Goal: Transaction & Acquisition: Purchase product/service

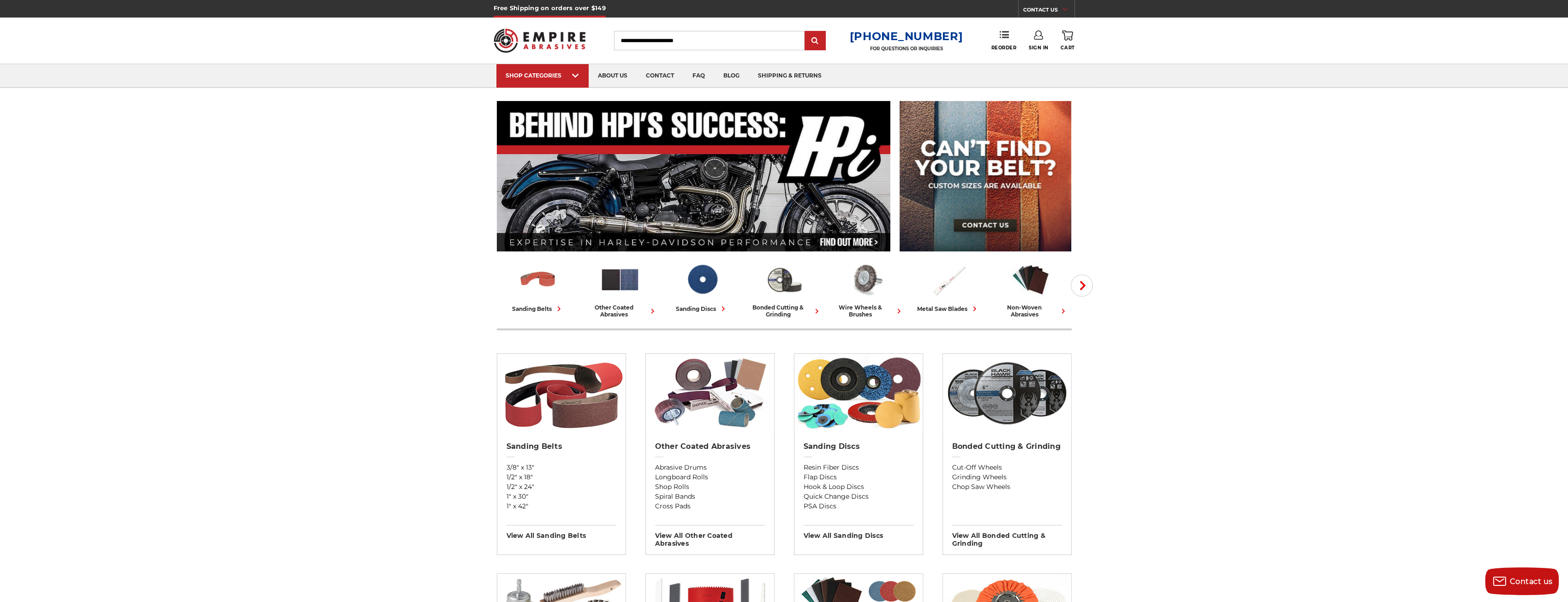
click at [1039, 43] on link "Sign In" at bounding box center [1039, 40] width 20 height 20
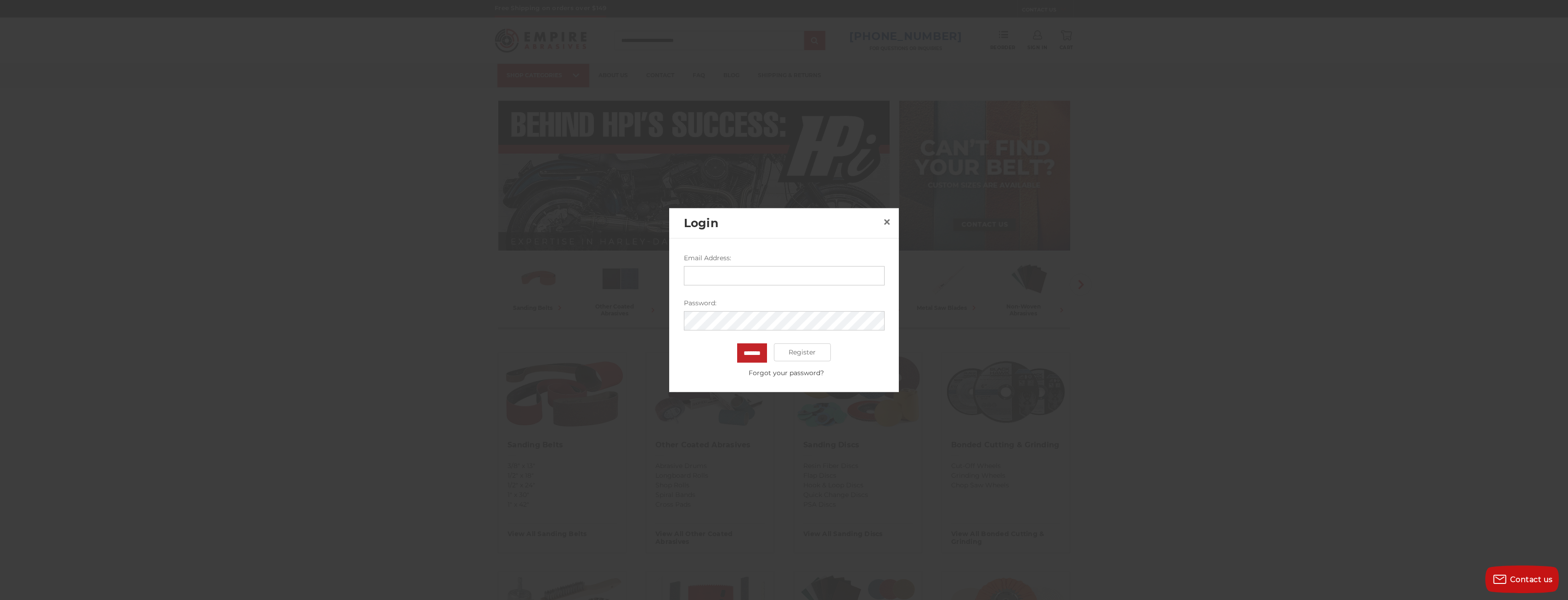
click at [786, 271] on input "Email Address:" at bounding box center [785, 275] width 201 height 19
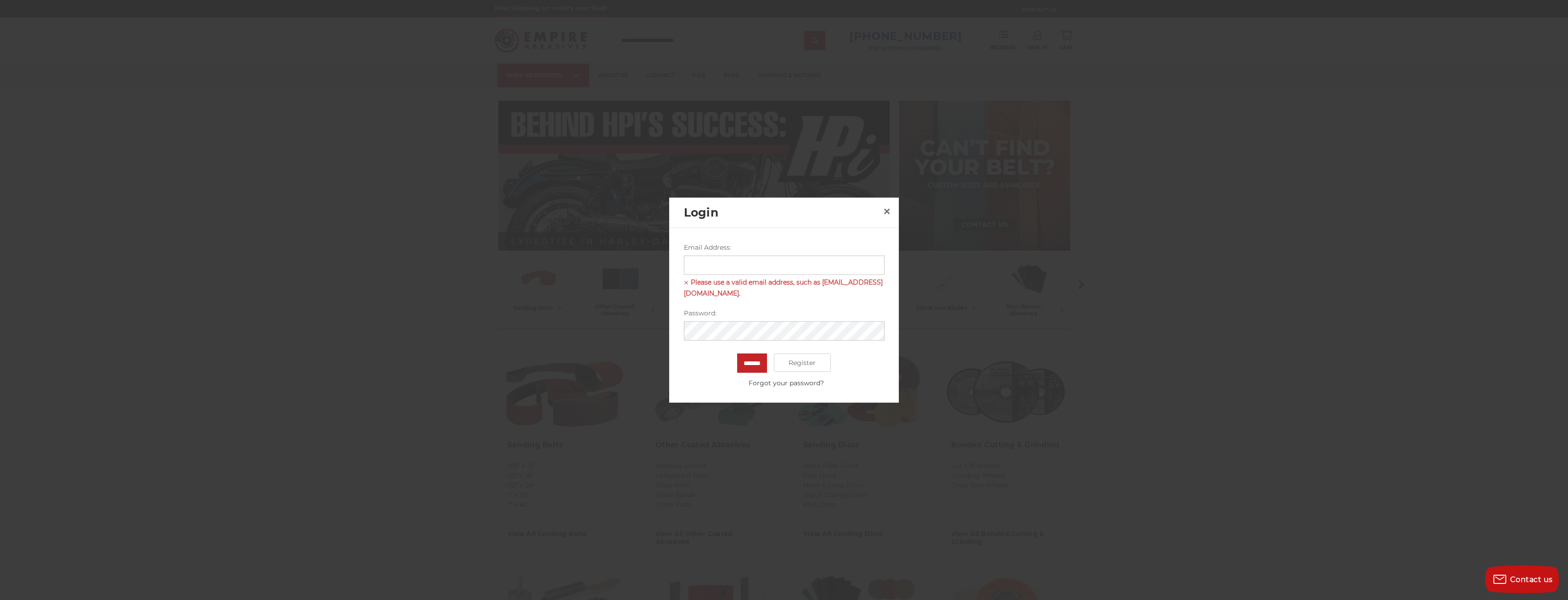
type input "**********"
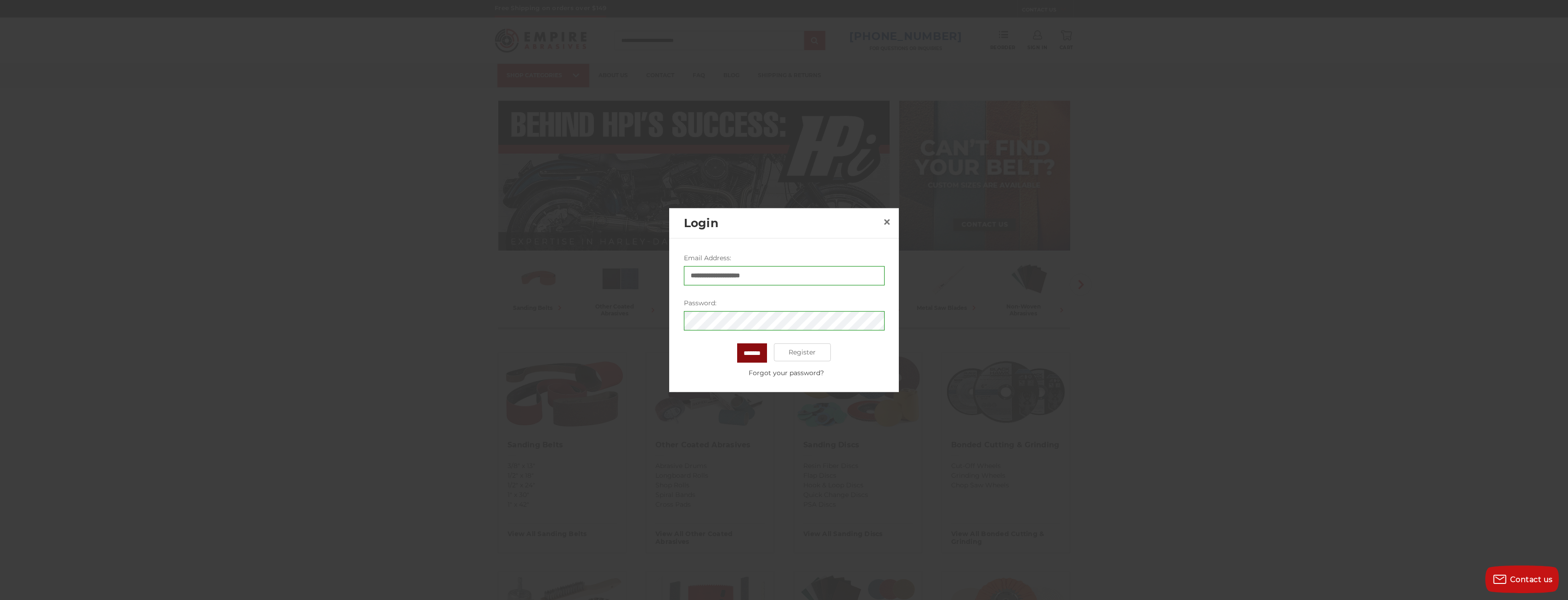
click at [763, 358] on input "*******" at bounding box center [752, 353] width 30 height 19
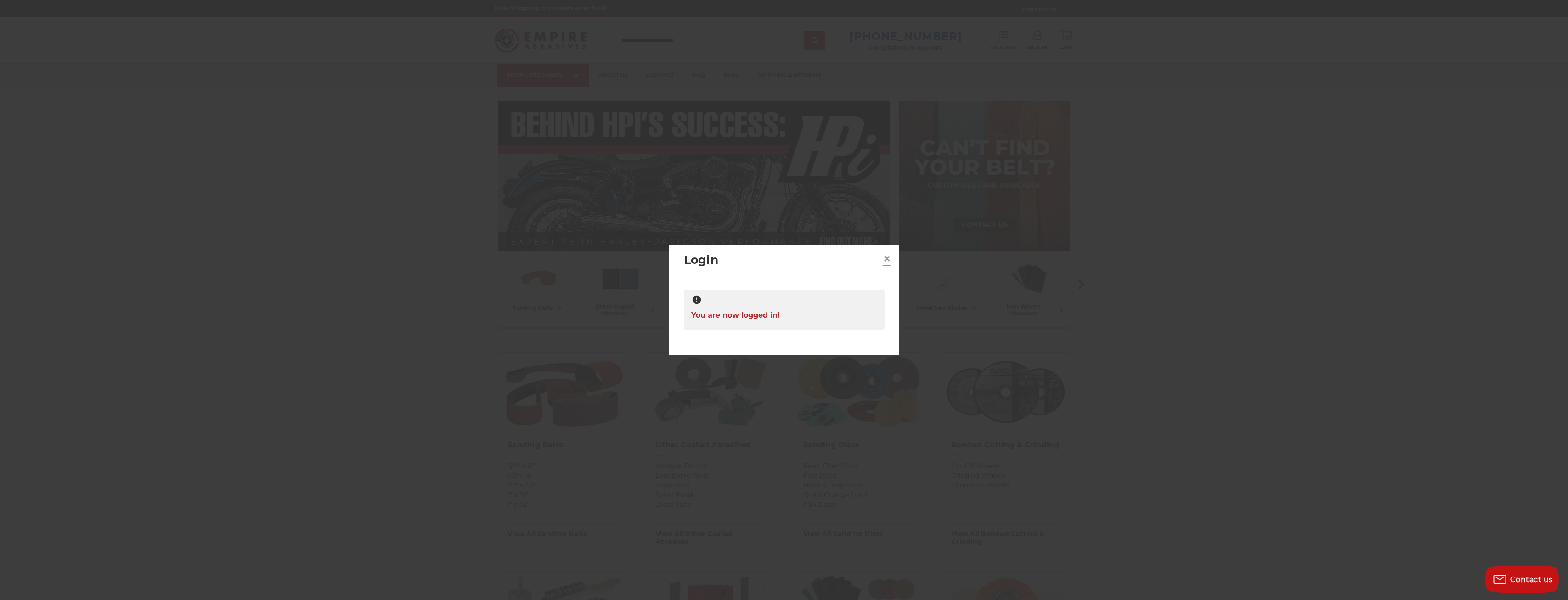
click at [884, 261] on span "×" at bounding box center [887, 258] width 9 height 18
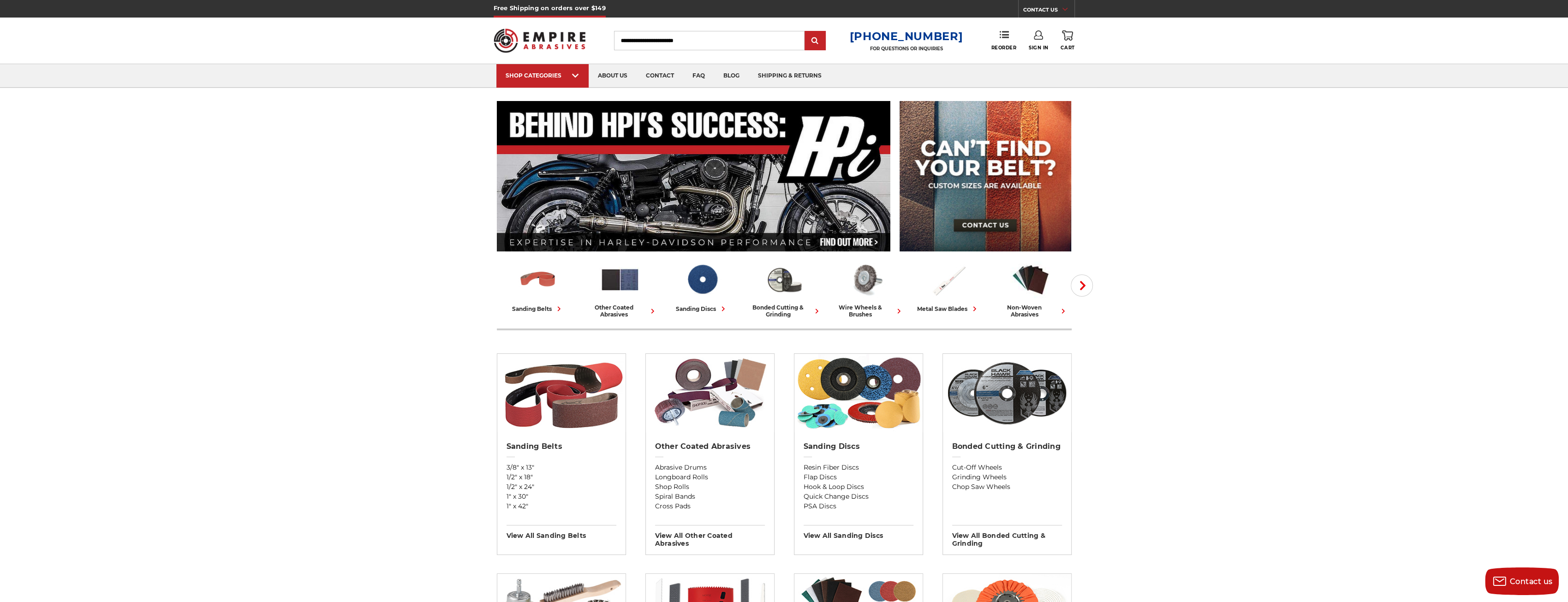
click at [996, 50] on div "Reorder" at bounding box center [1009, 40] width 37 height 20
click at [999, 46] on span "Reorder" at bounding box center [1003, 48] width 25 height 6
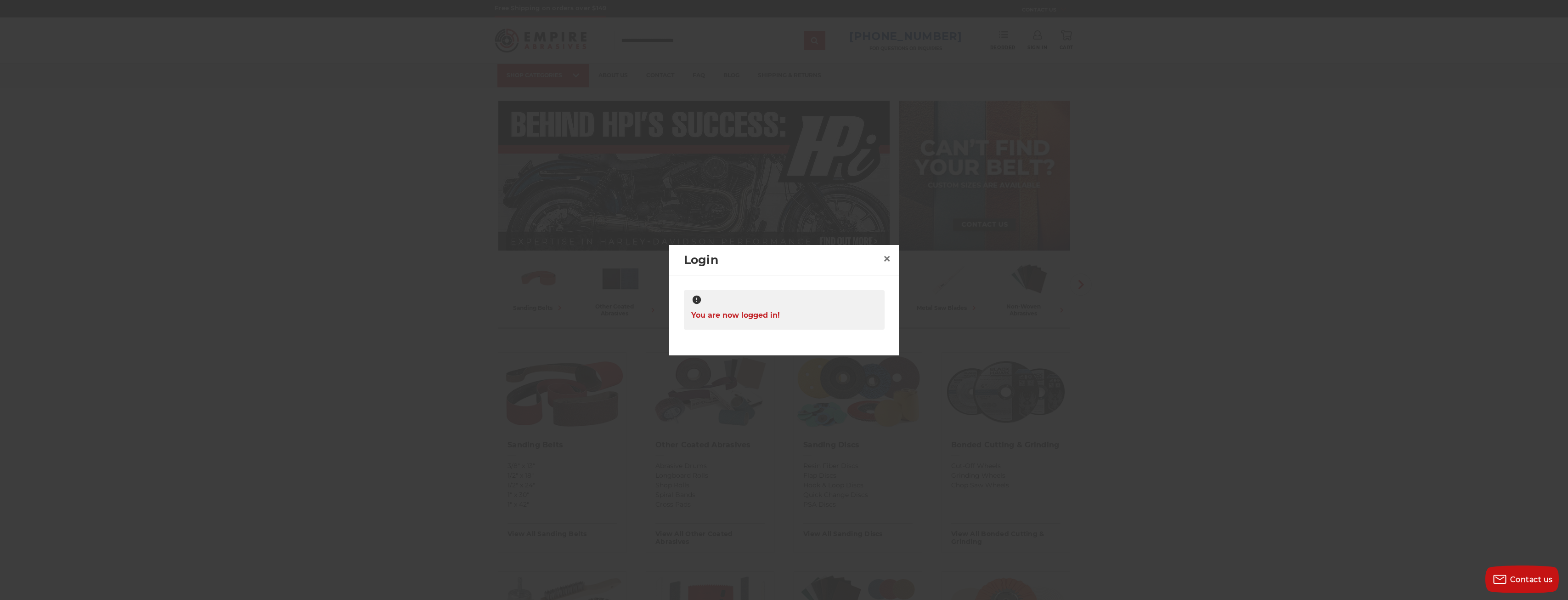
click at [995, 46] on div at bounding box center [784, 300] width 1568 height 600
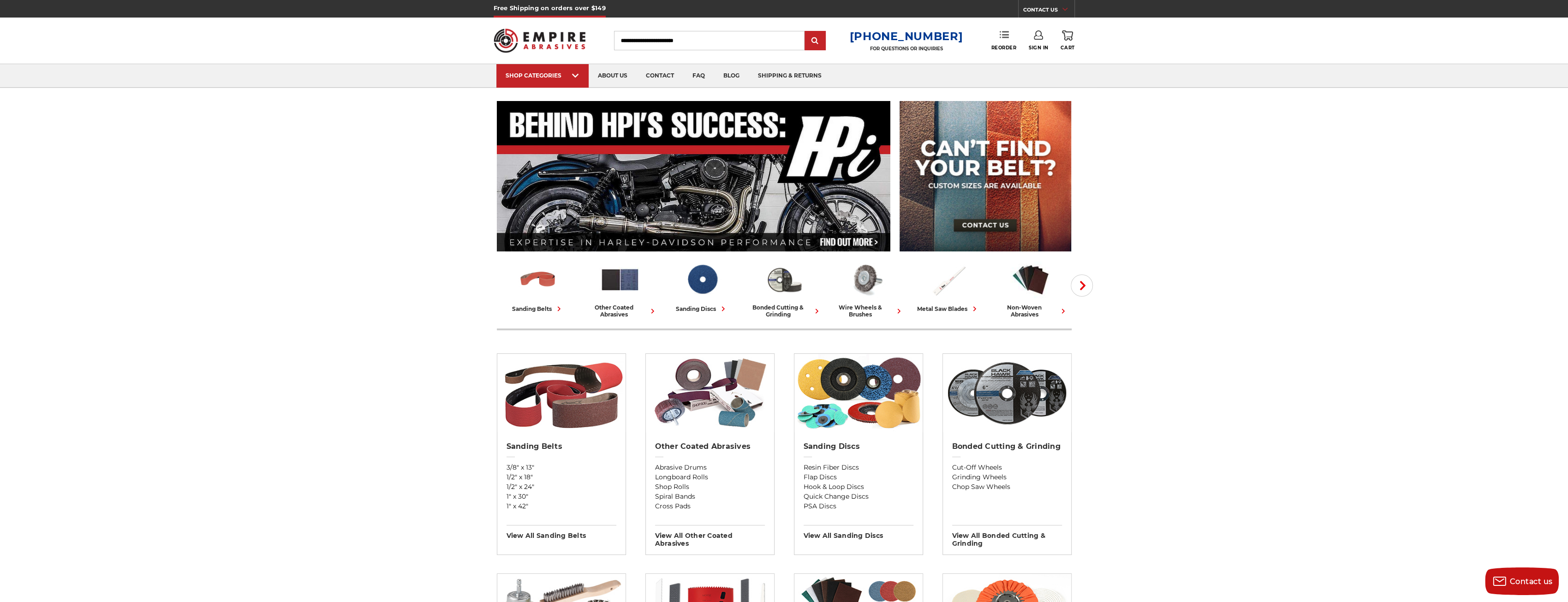
click at [1006, 39] on link "Reorder" at bounding box center [1003, 40] width 25 height 20
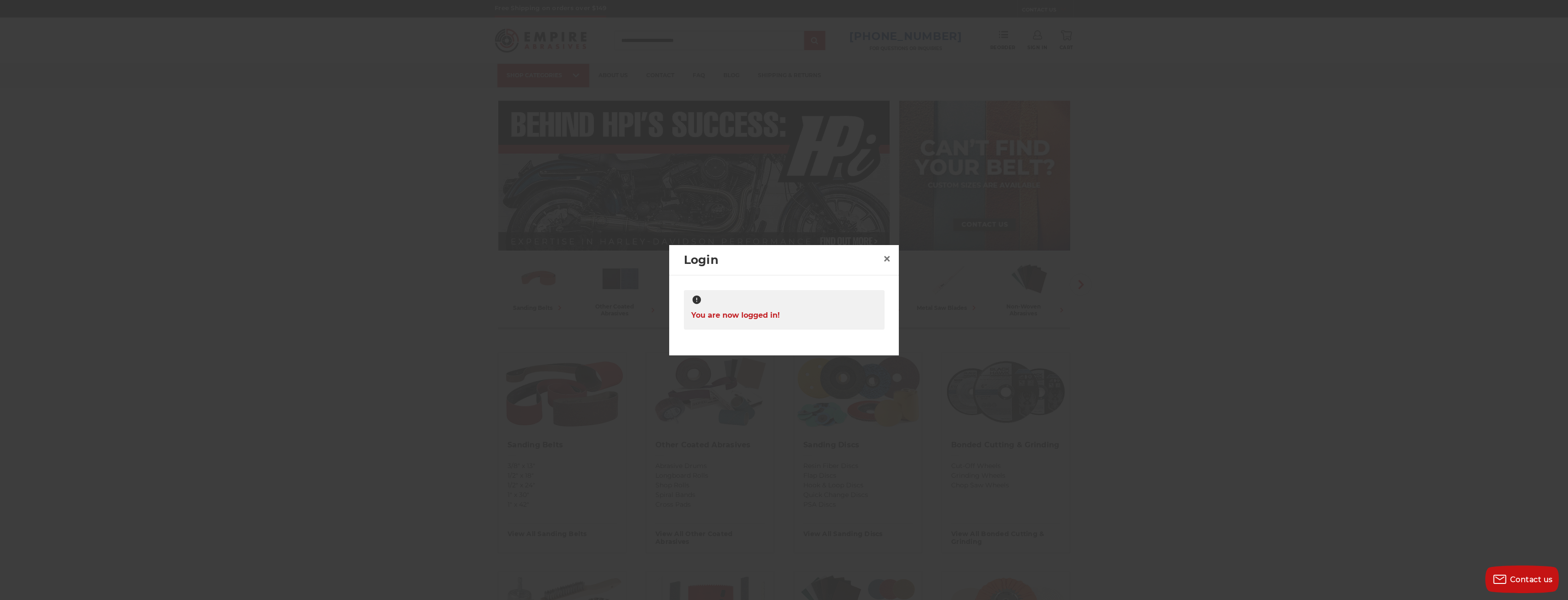
click at [753, 312] on span "You are now logged in!" at bounding box center [736, 315] width 89 height 18
click at [887, 259] on span "×" at bounding box center [887, 258] width 9 height 18
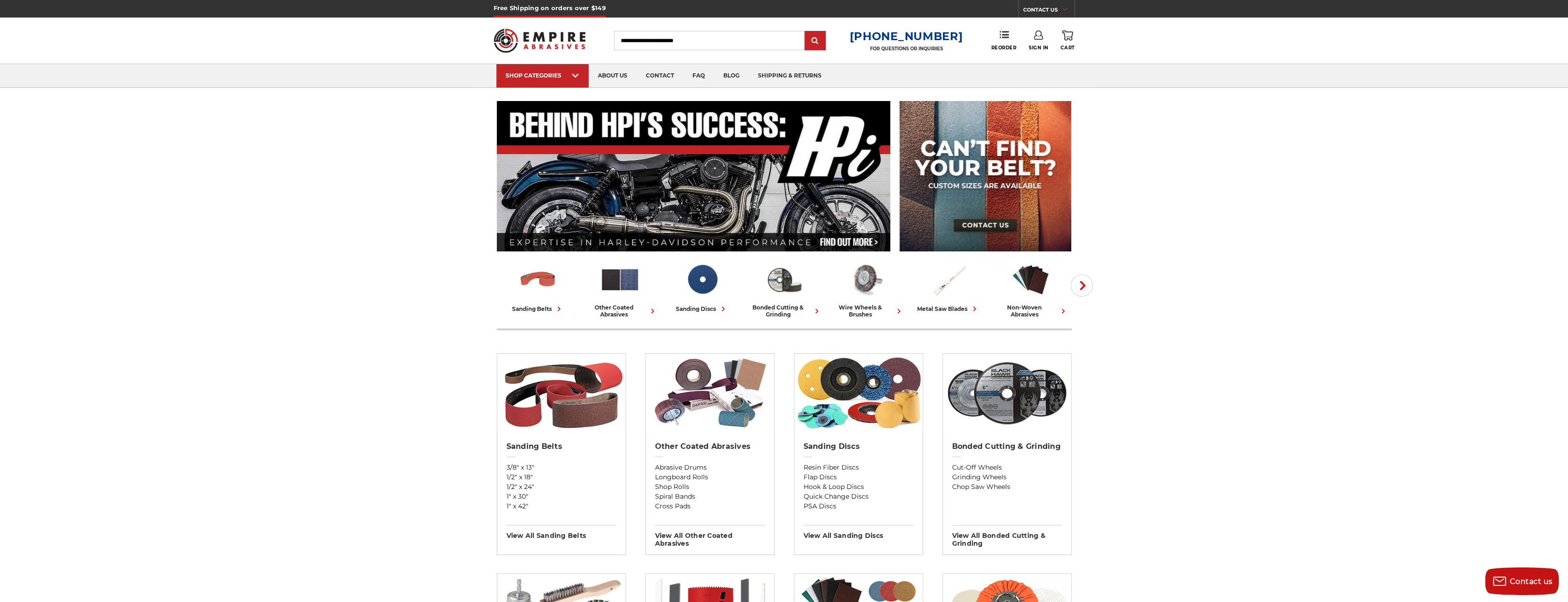
click at [1042, 43] on link "Sign In" at bounding box center [1039, 40] width 20 height 20
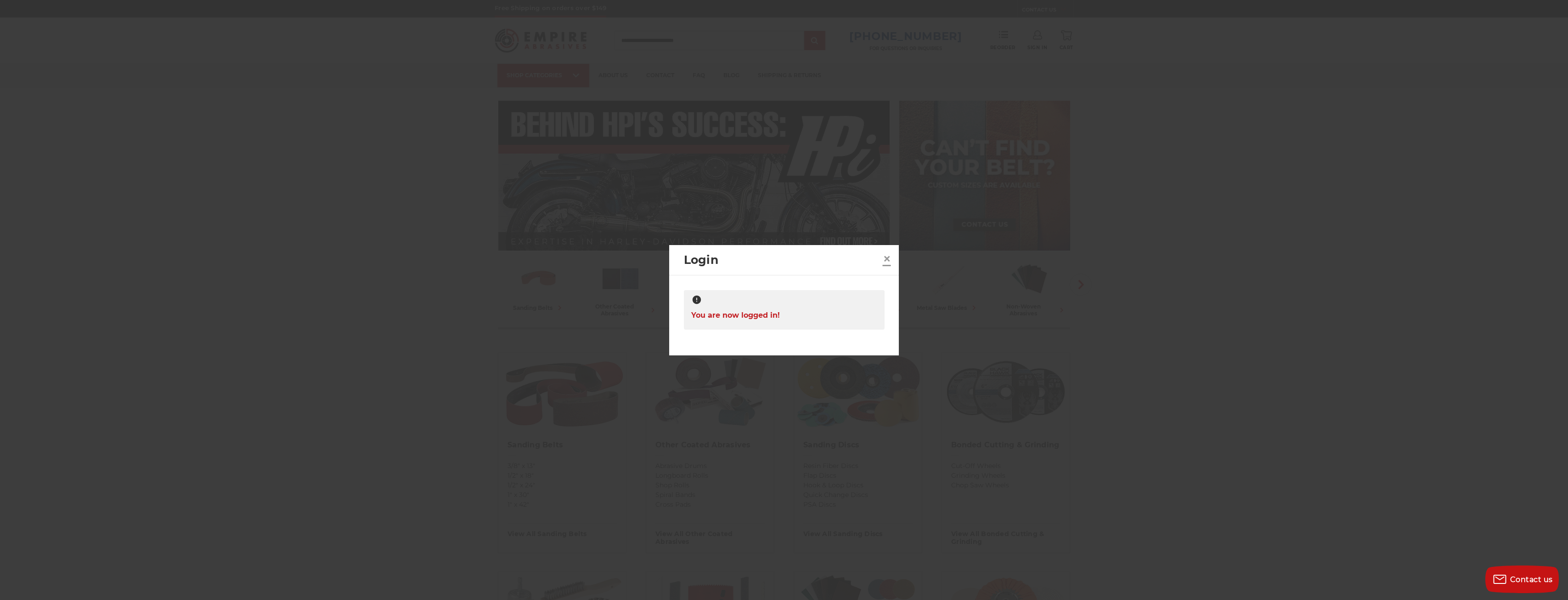
click at [885, 252] on span "×" at bounding box center [887, 258] width 9 height 18
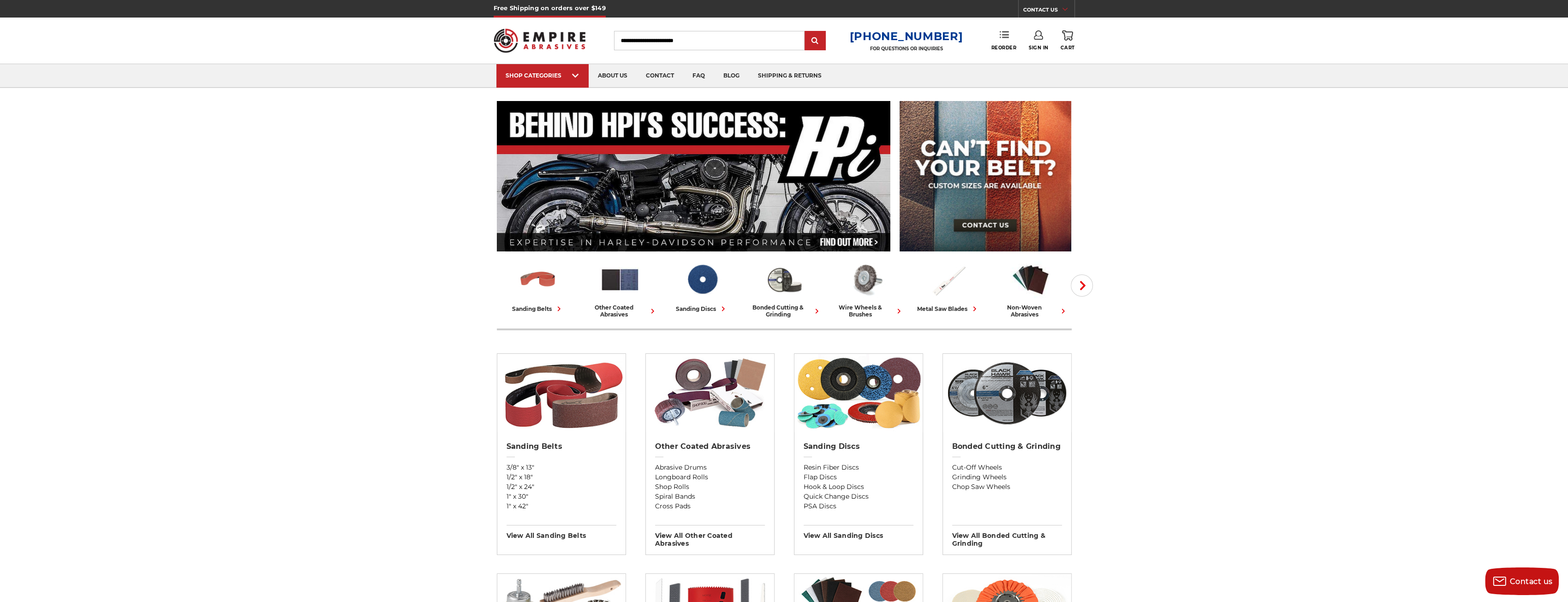
click at [1002, 35] on use at bounding box center [1004, 34] width 9 height 7
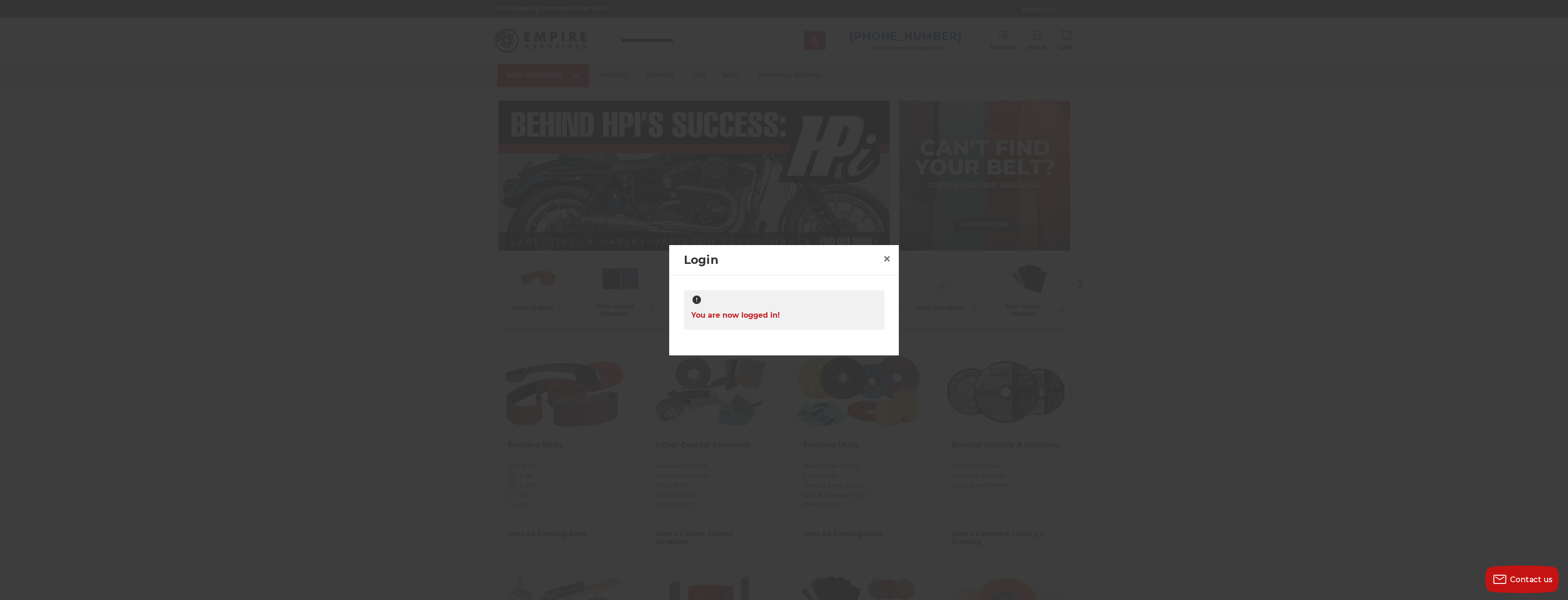
click at [998, 35] on div at bounding box center [784, 300] width 1568 height 600
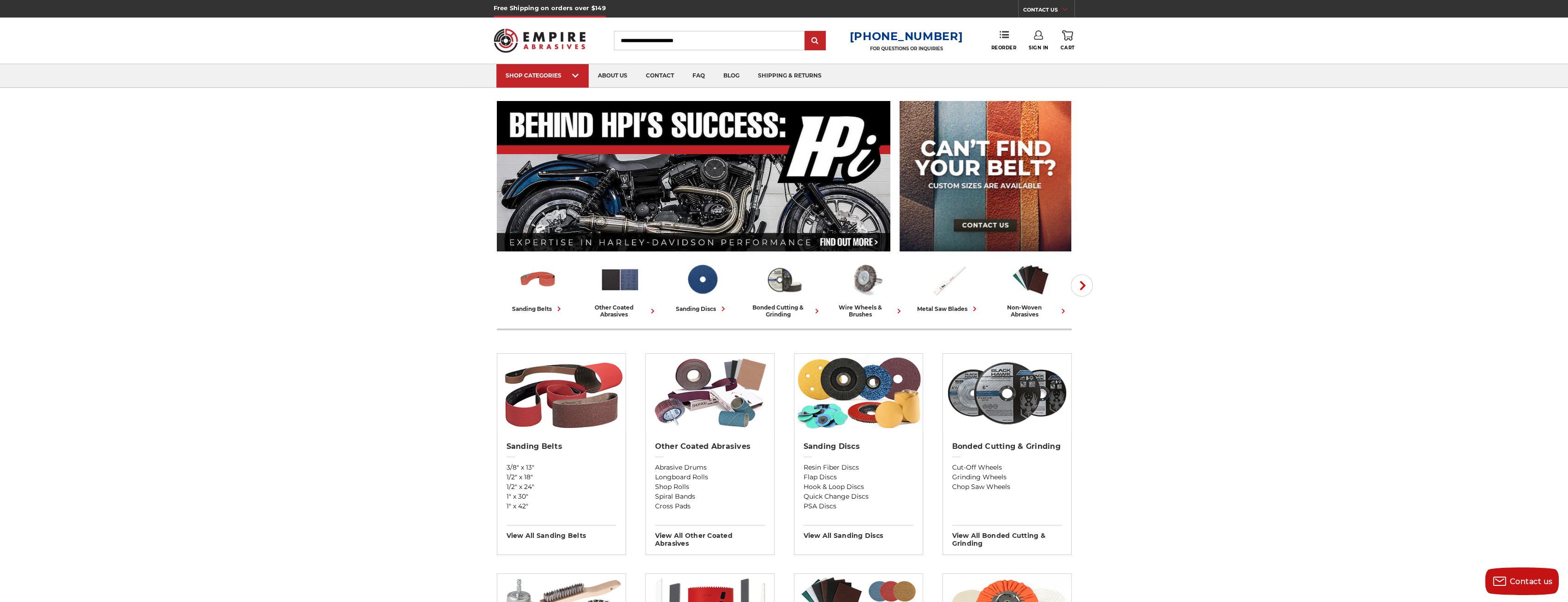
click at [959, 180] on img at bounding box center [985, 176] width 172 height 150
click at [768, 303] on link "bonded cutting & grinding" at bounding box center [784, 288] width 75 height 58
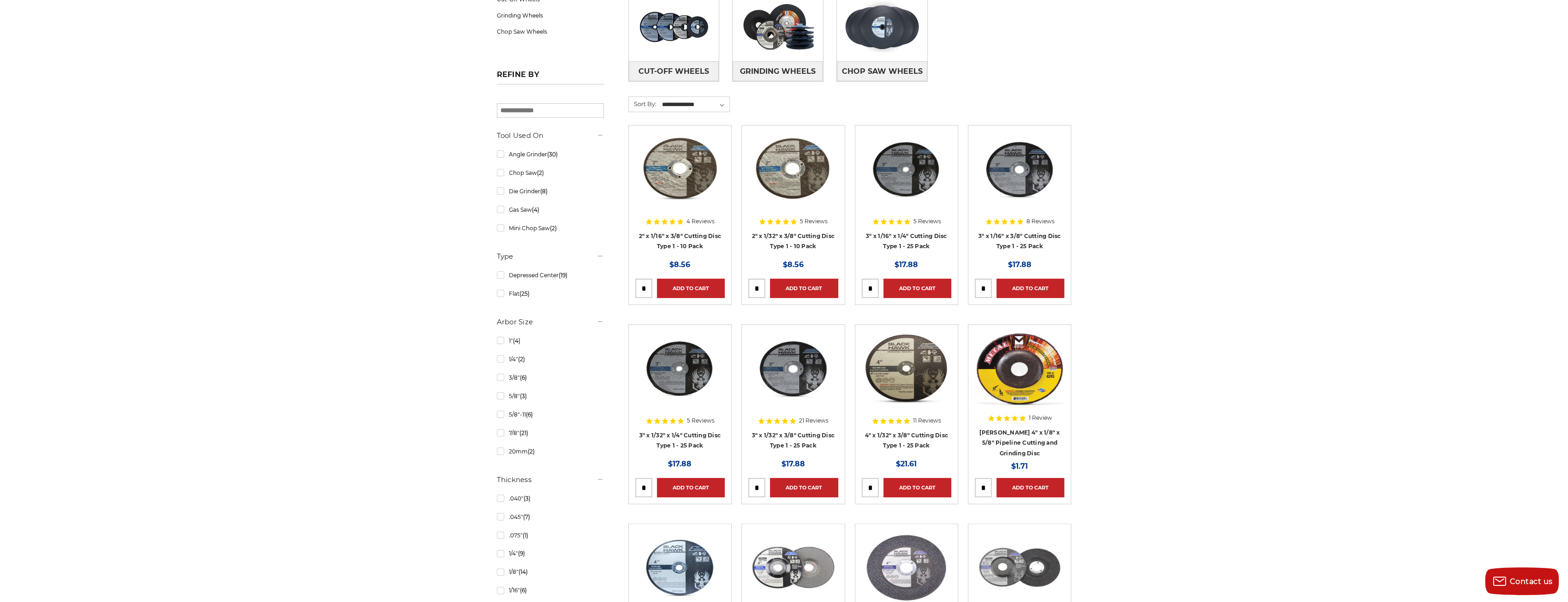
scroll to position [138, 0]
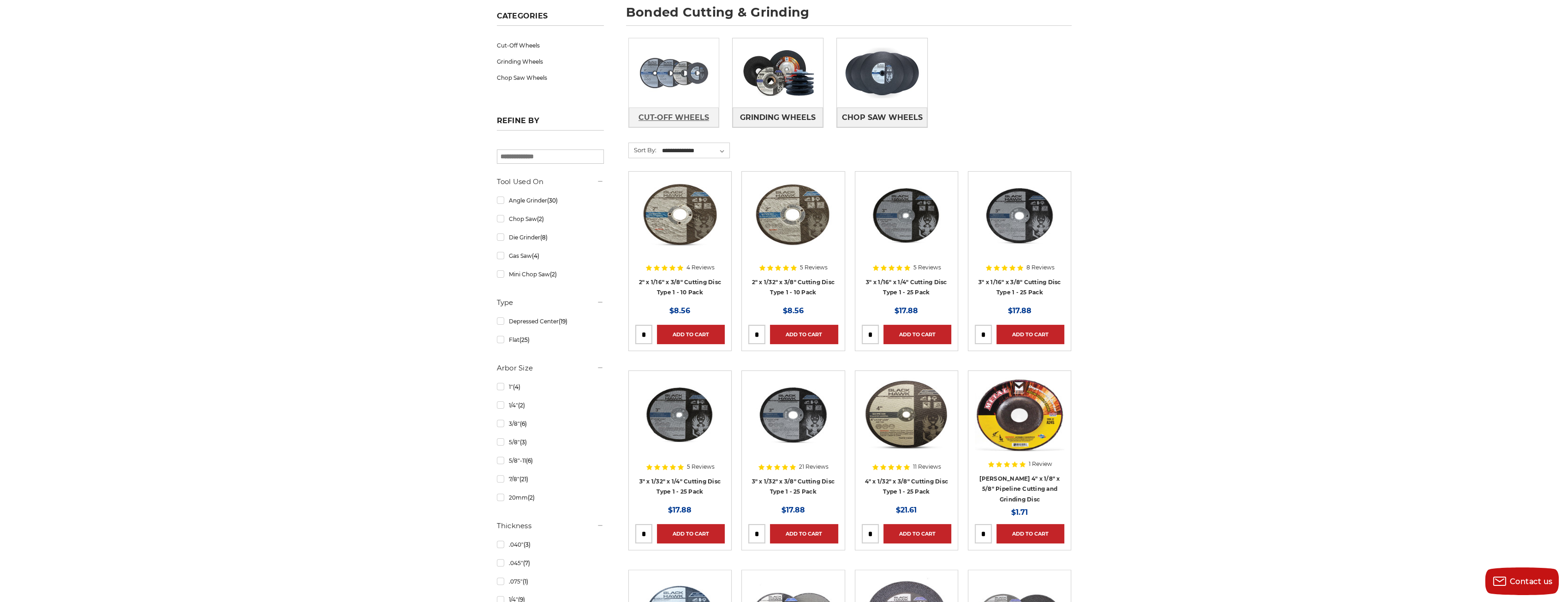
click at [643, 115] on span "Cut-Off Wheels" at bounding box center [673, 118] width 70 height 16
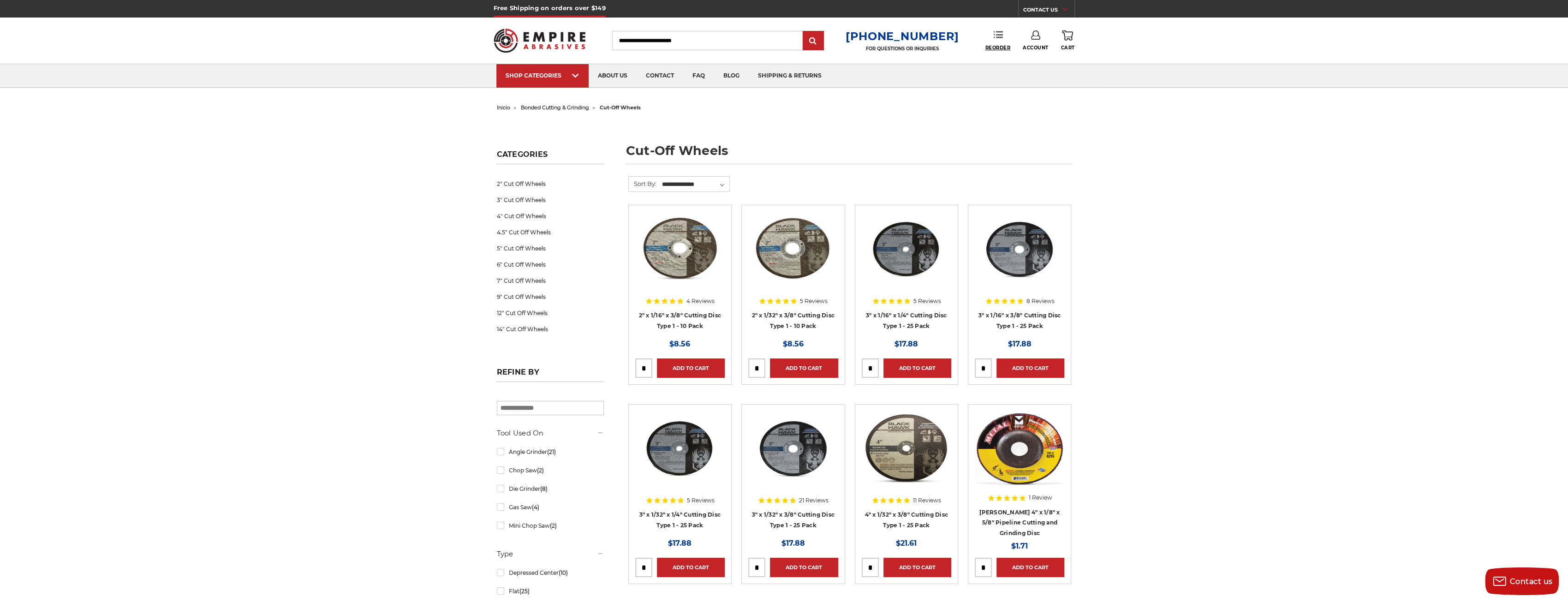
click at [989, 46] on span "Reorder" at bounding box center [997, 48] width 25 height 6
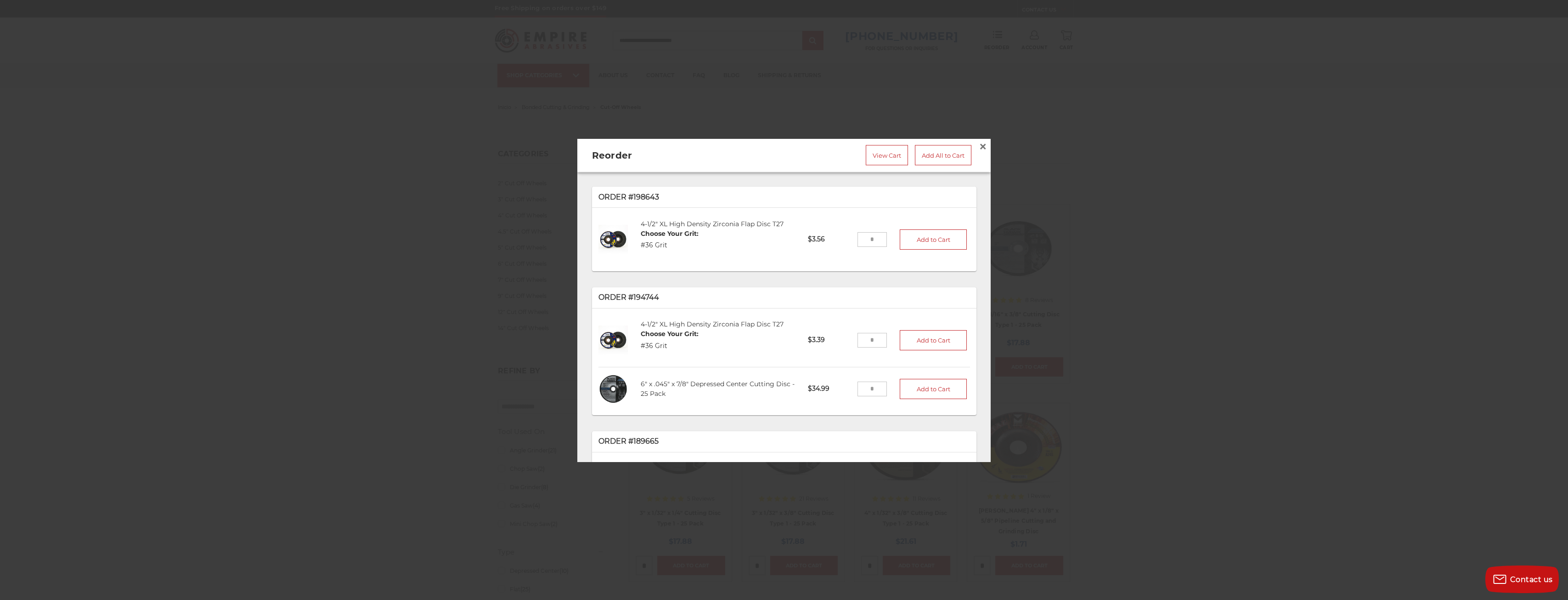
click at [864, 338] on input "tel" at bounding box center [872, 340] width 30 height 15
type input "**"
click at [862, 387] on input "tel" at bounding box center [872, 389] width 30 height 15
click at [942, 340] on button "Add to Cart" at bounding box center [933, 339] width 67 height 20
click at [864, 384] on input "tel" at bounding box center [872, 389] width 30 height 15
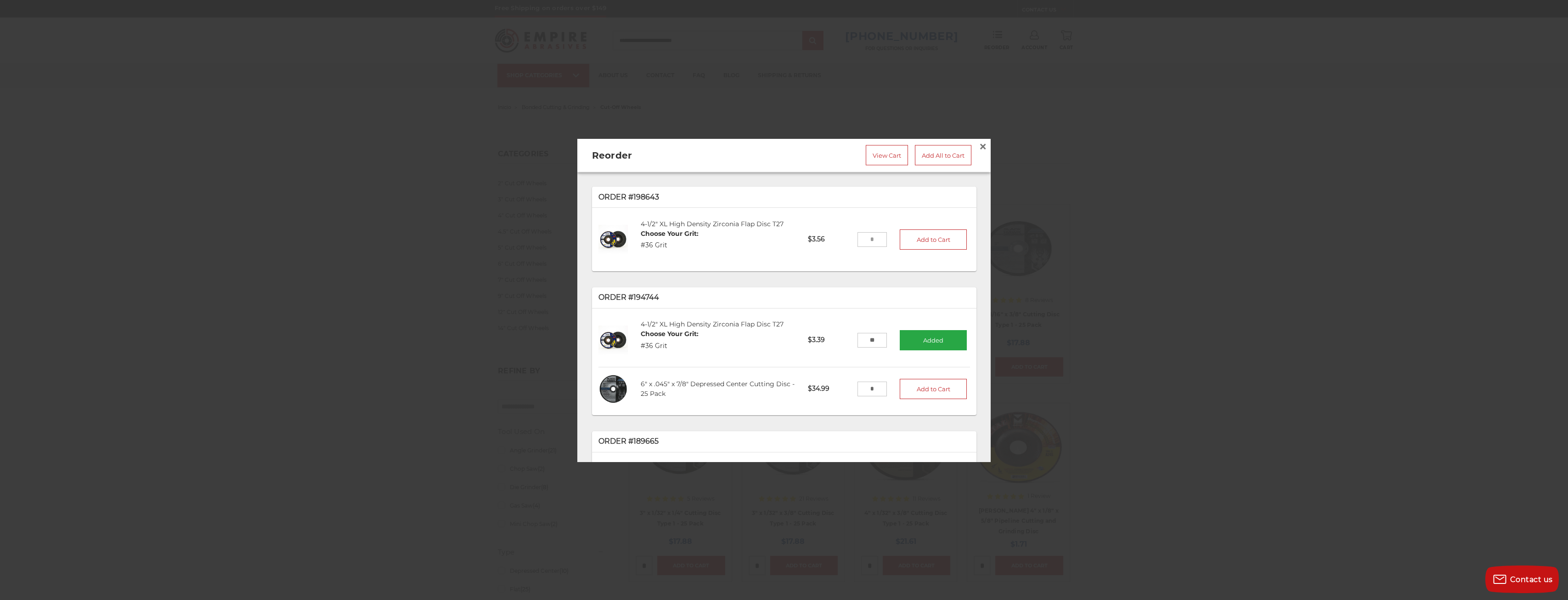
type input "*"
click at [939, 394] on li "6" x .045" x 7/8" Depressed Center Cutting Disc - 25 Pack C60451D-25 $34.99 * A…" at bounding box center [784, 389] width 371 height 43
click at [936, 386] on button "Add to Cart" at bounding box center [933, 388] width 67 height 20
click at [1056, 299] on div at bounding box center [784, 300] width 1568 height 600
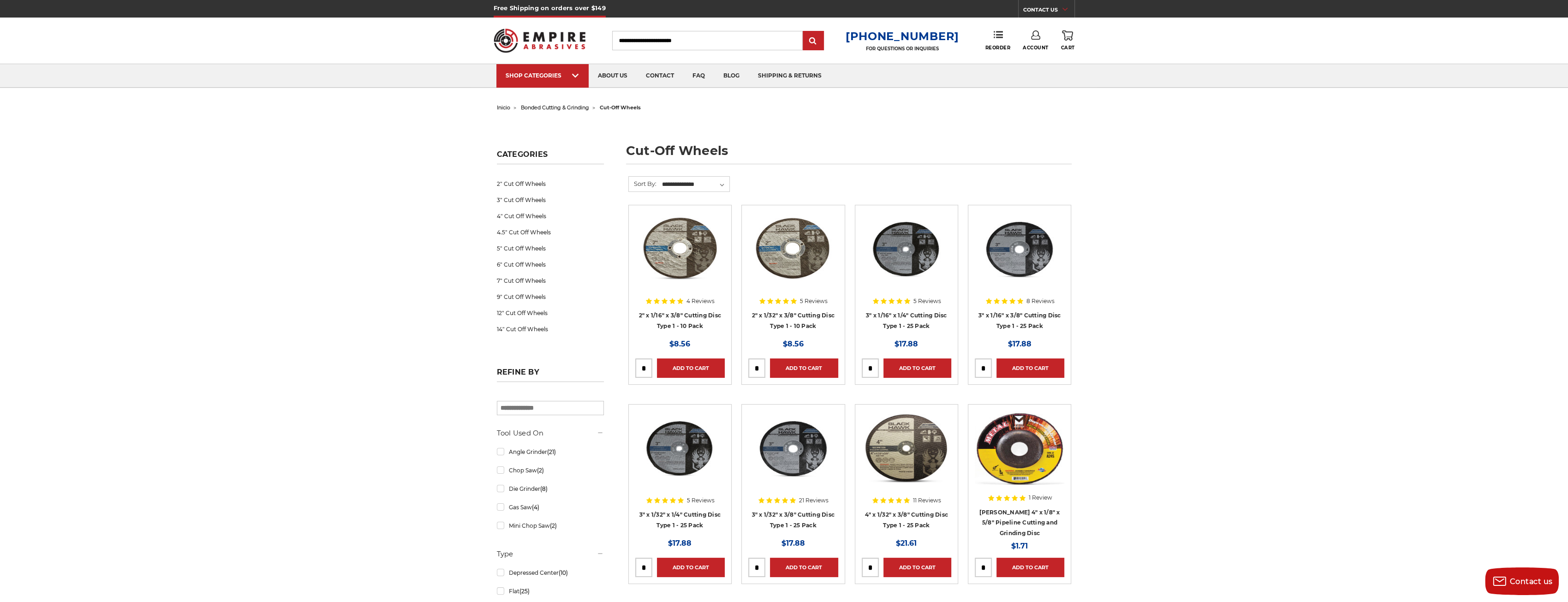
click at [1067, 38] on icon at bounding box center [1067, 35] width 11 height 10
click at [1012, 104] on link "View Cart" at bounding box center [1005, 103] width 114 height 21
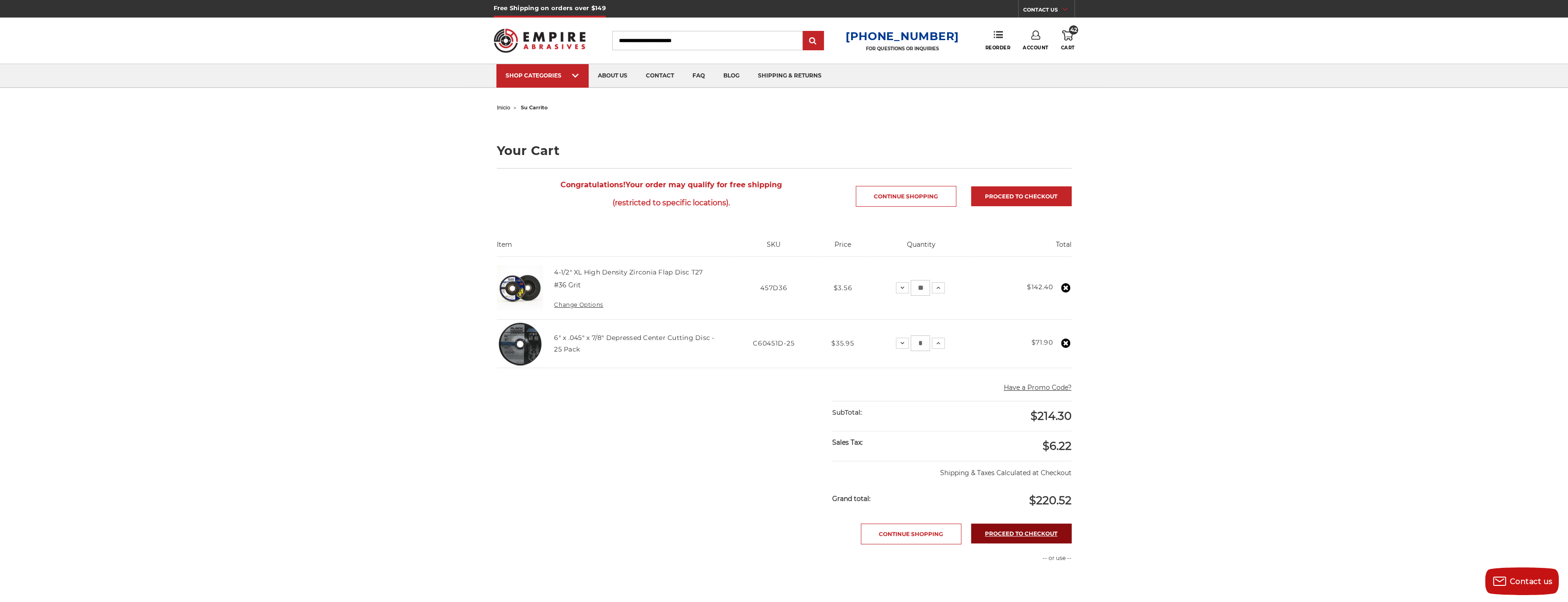
click at [1027, 530] on link "Proceed to checkout" at bounding box center [1021, 533] width 100 height 20
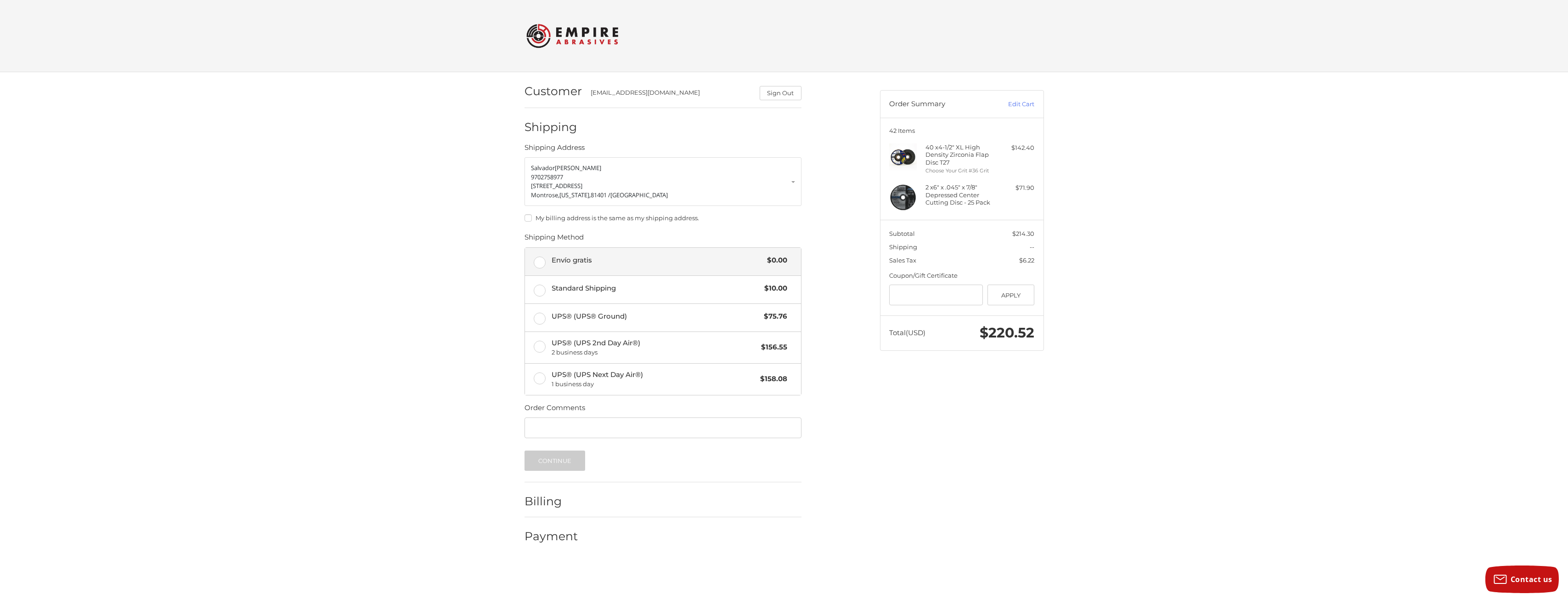
click at [543, 259] on label "Envío gratis $0.00" at bounding box center [662, 261] width 276 height 27
click at [536, 459] on button "Continue" at bounding box center [555, 460] width 61 height 20
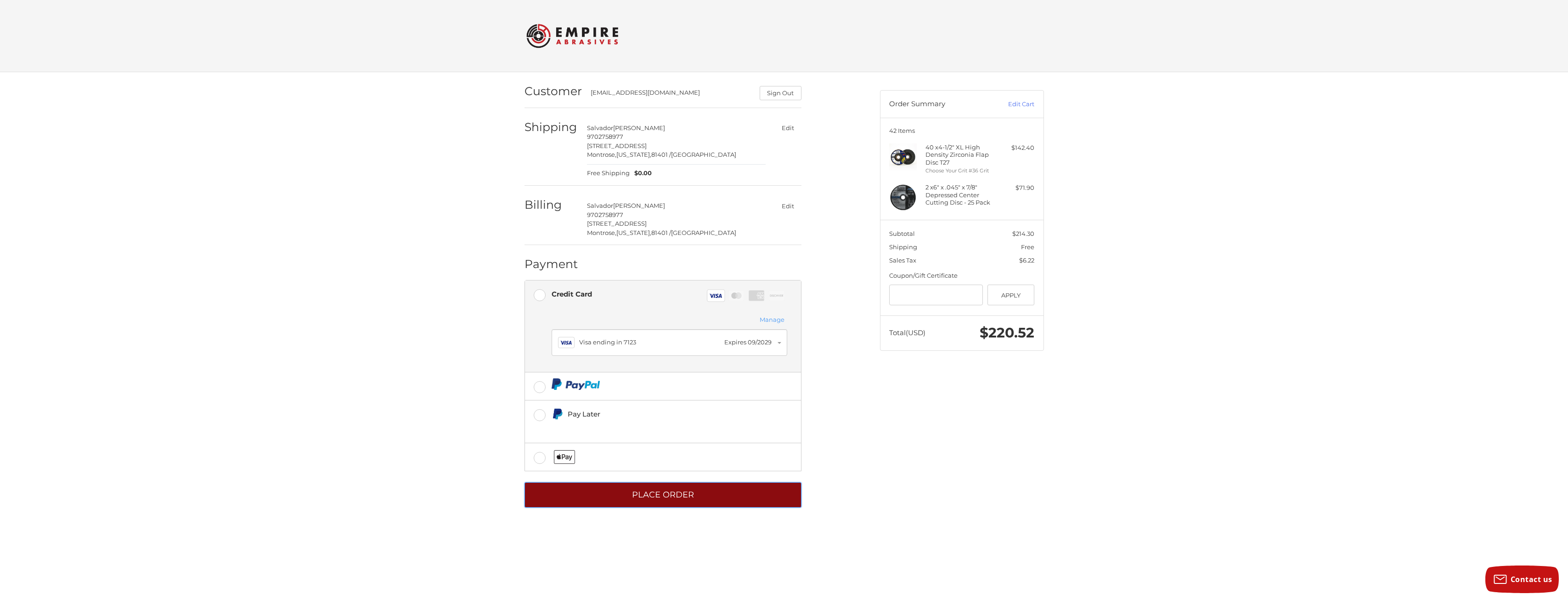
click at [719, 489] on button "Place Order" at bounding box center [663, 495] width 277 height 25
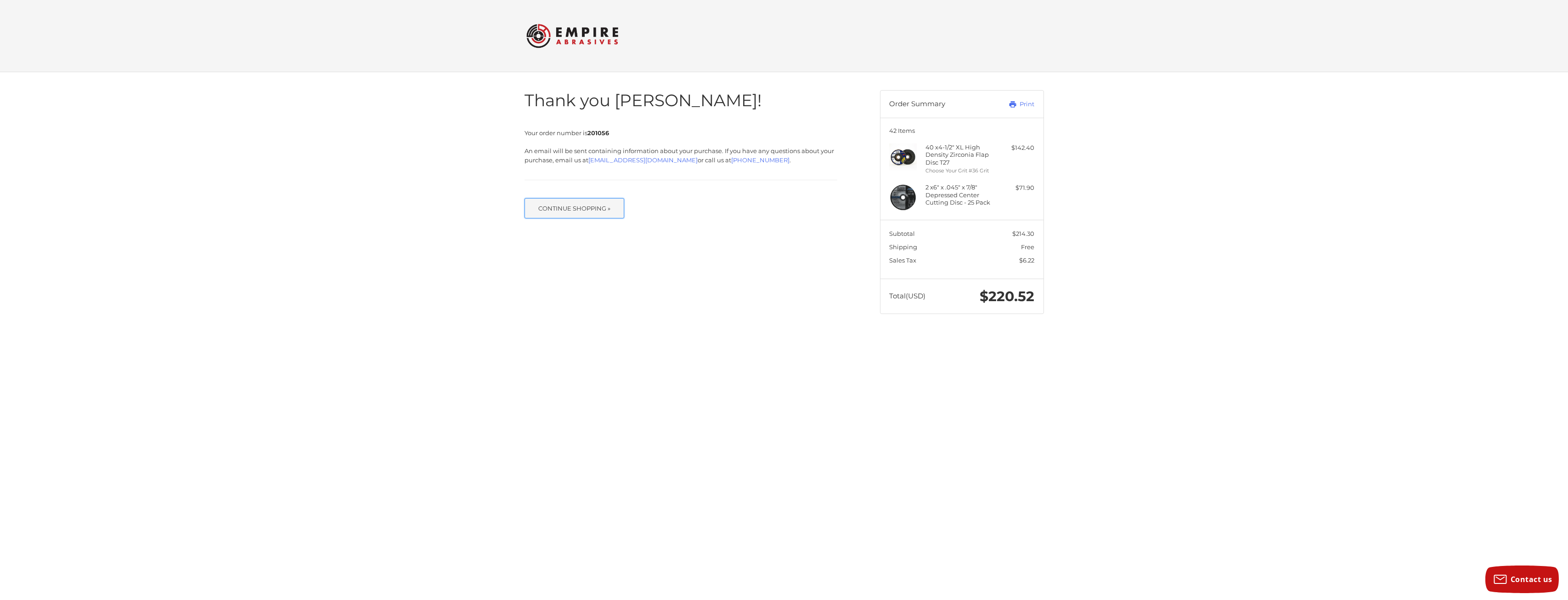
click at [612, 205] on button "Continue Shopping »" at bounding box center [575, 208] width 100 height 20
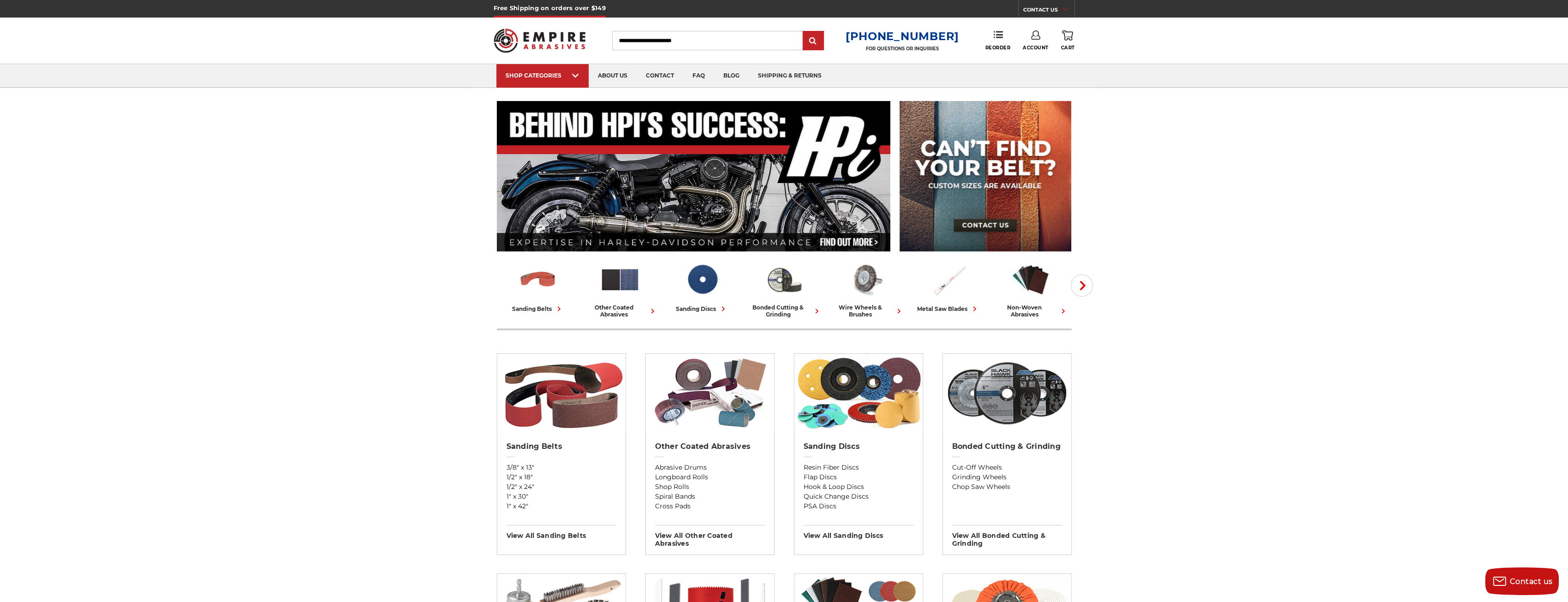
click at [1036, 44] on link "Account" at bounding box center [1036, 40] width 26 height 20
click at [1033, 74] on link "Sign Out" at bounding box center [1036, 78] width 66 height 18
